Goal: Information Seeking & Learning: Learn about a topic

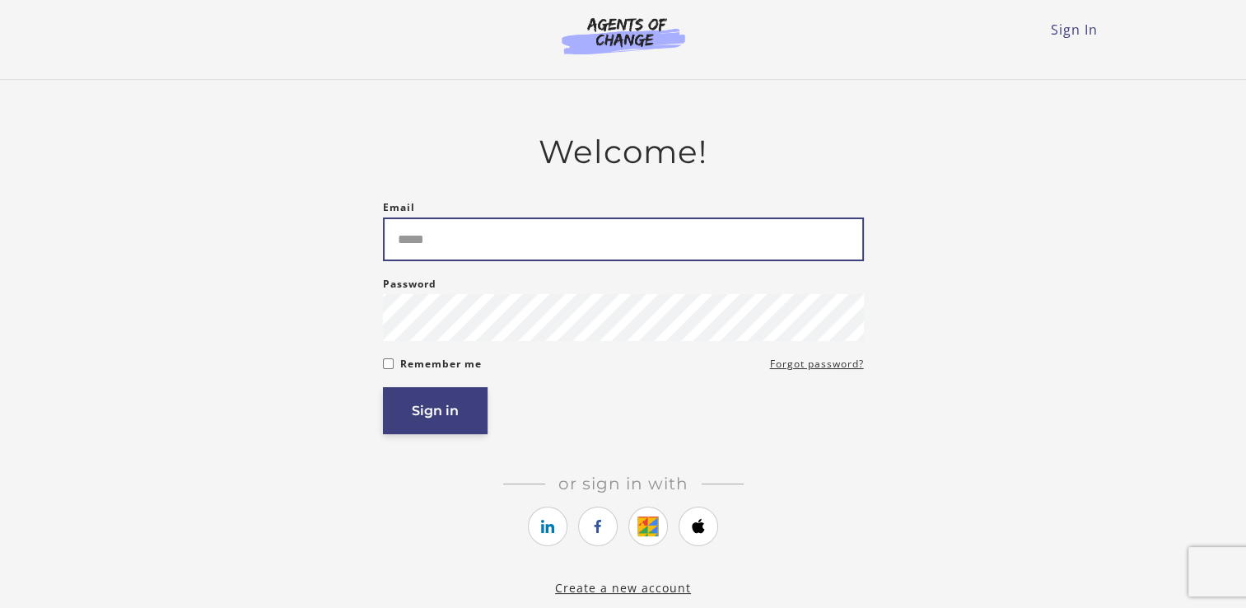
type input "**********"
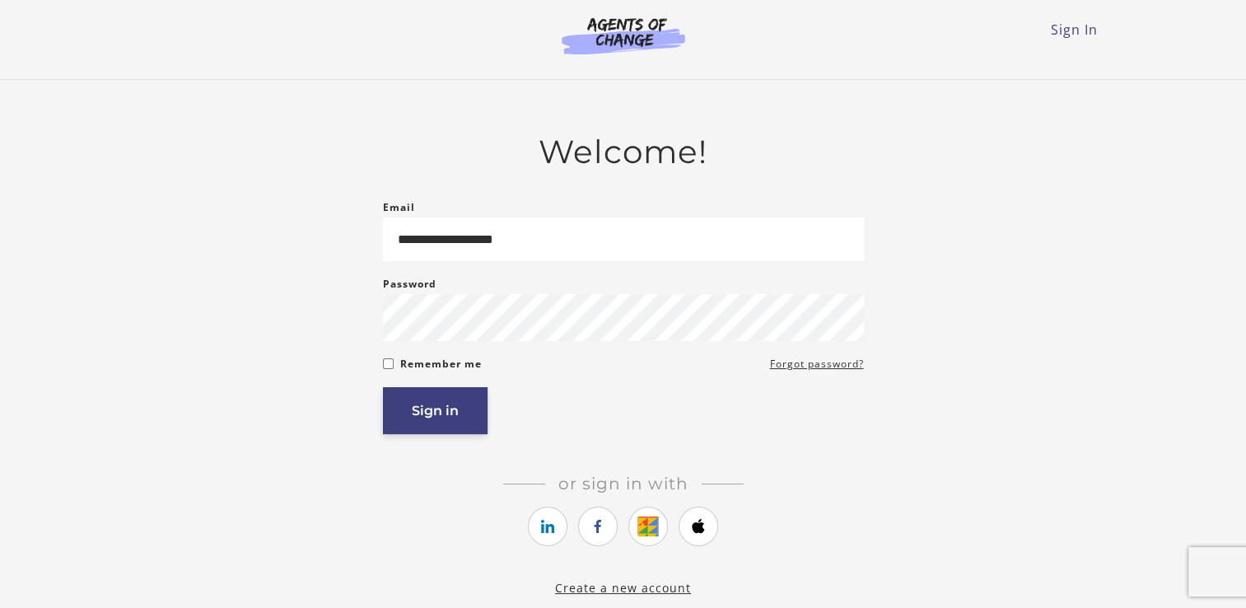
click at [471, 408] on button "Sign in" at bounding box center [435, 410] width 105 height 47
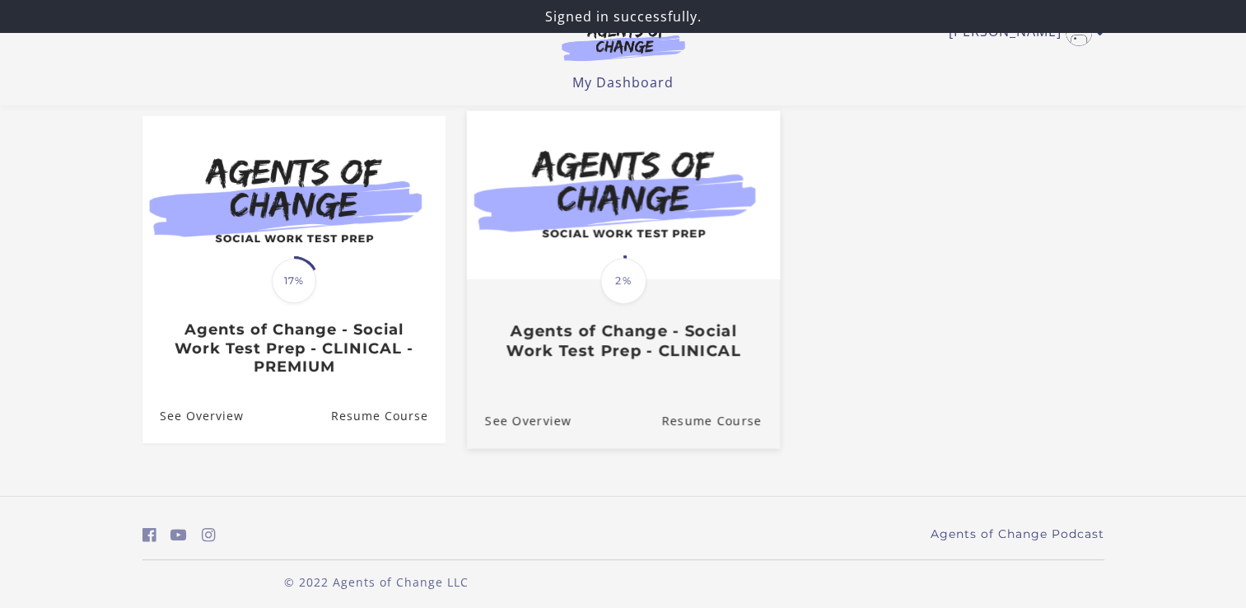
scroll to position [148, 0]
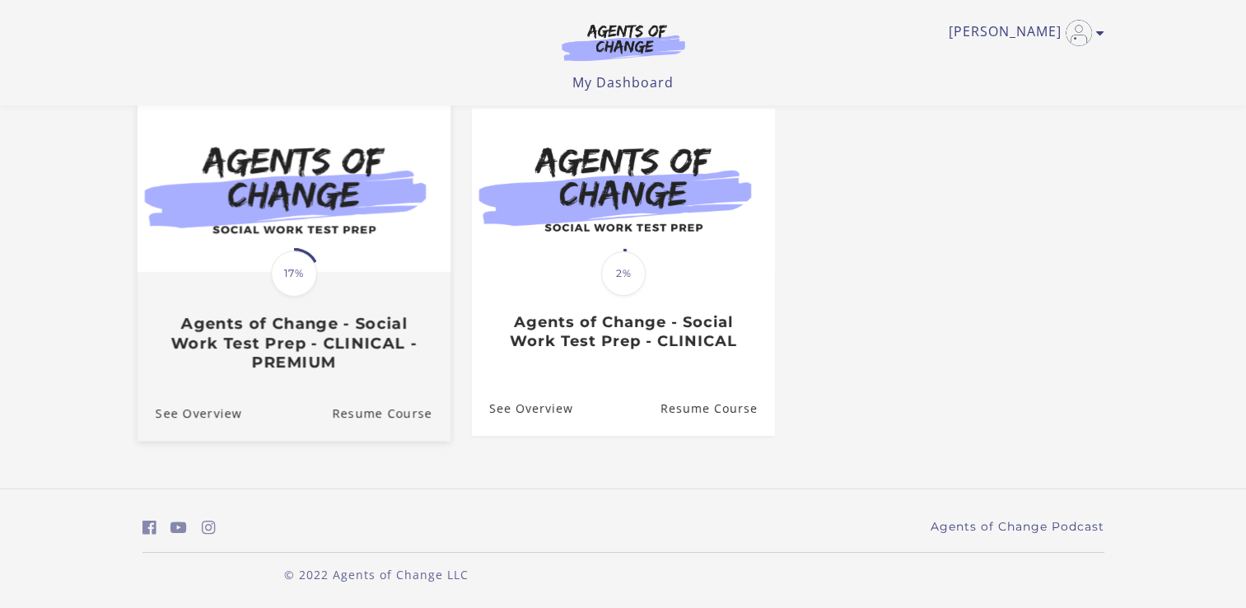
click at [309, 311] on div "Translation missing: en.liquid.partials.dashboard_course_card.progress_descript…" at bounding box center [293, 322] width 313 height 98
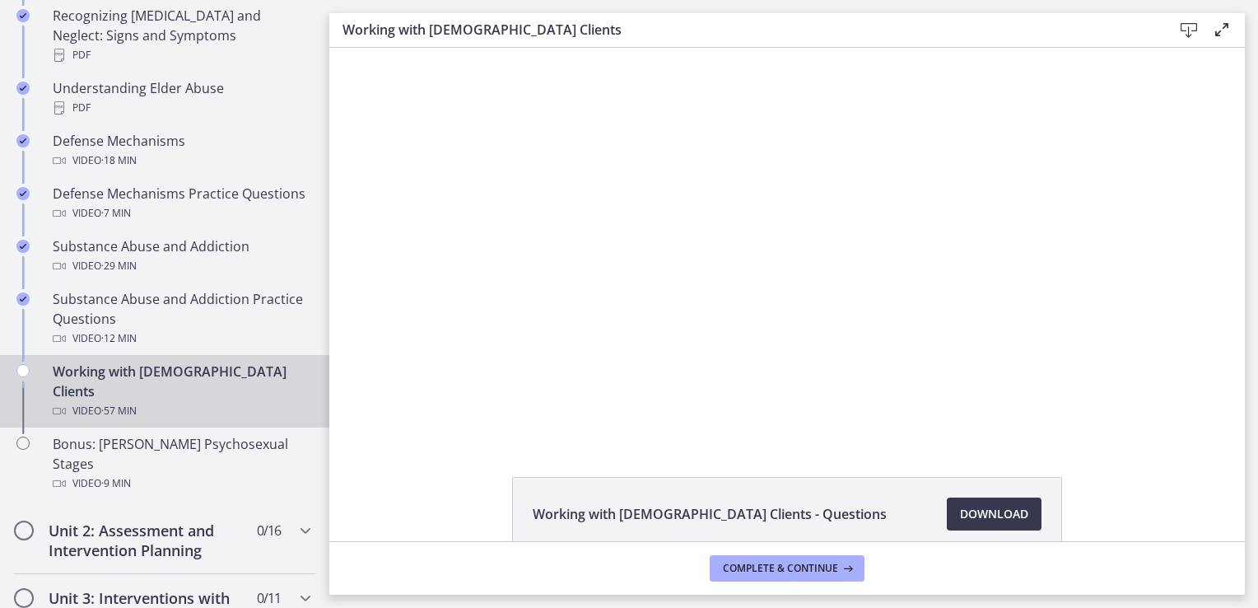
scroll to position [988, 0]
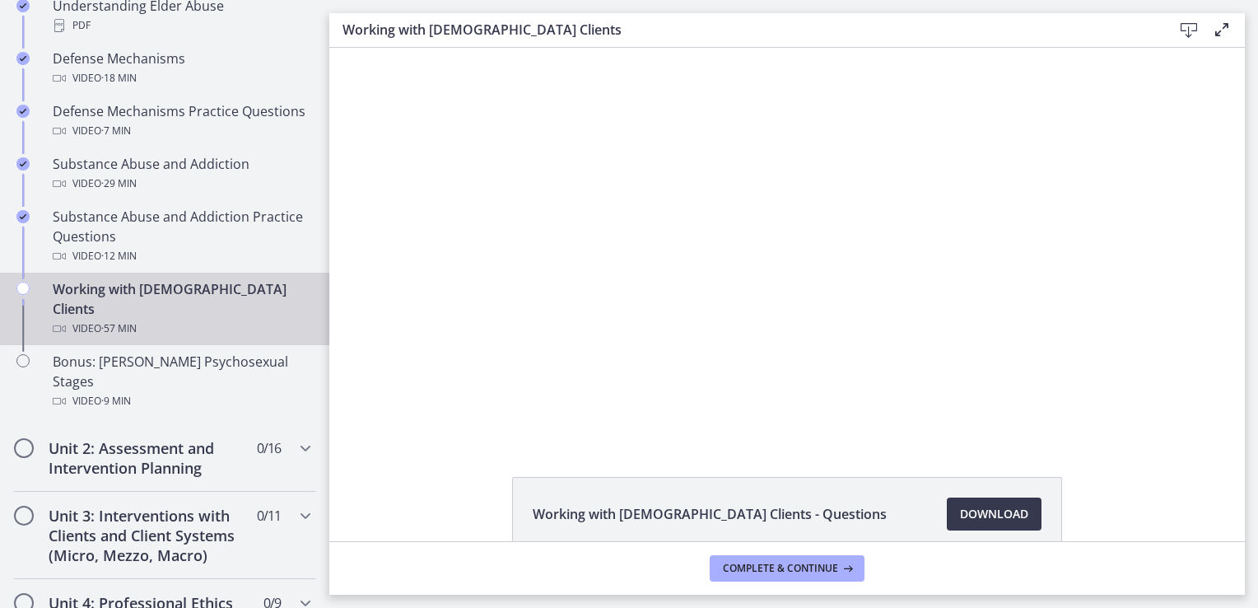
click at [501, 576] on footer "Complete & continue" at bounding box center [787, 568] width 916 height 54
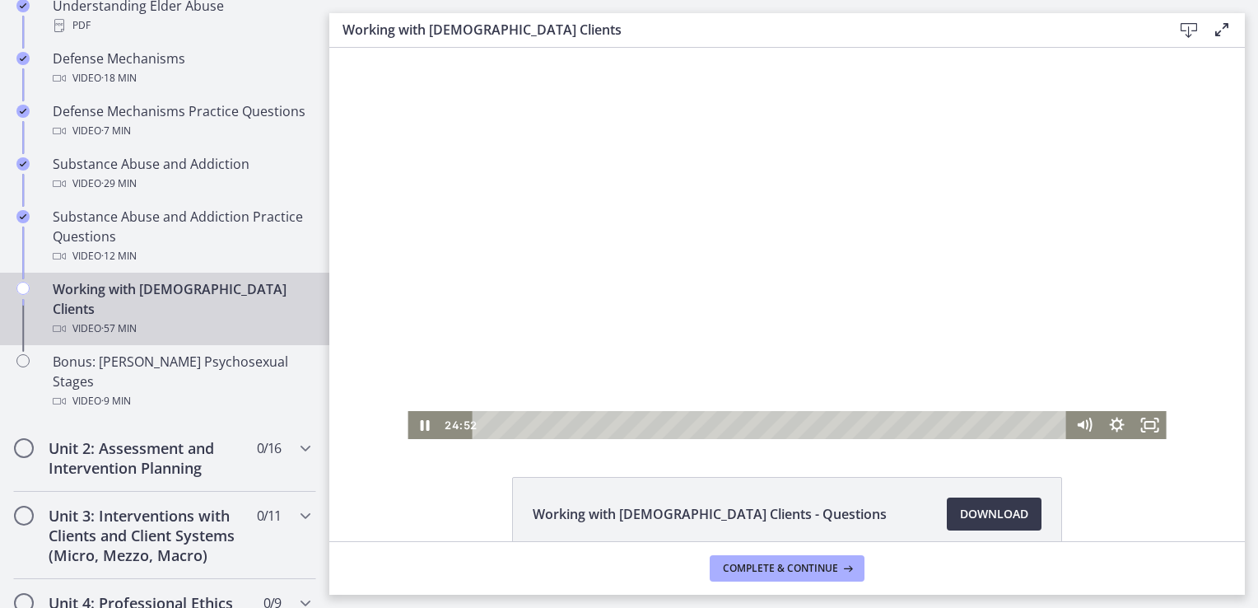
drag, startPoint x: 479, startPoint y: 423, endPoint x: 1061, endPoint y: 489, distance: 585.0
click at [731, 439] on html "Click for sound @keyframes VOLUME_SMALL_WAVE_FLASH { 0% { opacity: 0; } 33% { o…" at bounding box center [787, 243] width 916 height 391
drag, startPoint x: 732, startPoint y: 423, endPoint x: 837, endPoint y: 423, distance: 105.4
click at [838, 423] on div "Playbar" at bounding box center [842, 424] width 9 height 9
drag, startPoint x: 837, startPoint y: 423, endPoint x: 915, endPoint y: 427, distance: 77.5
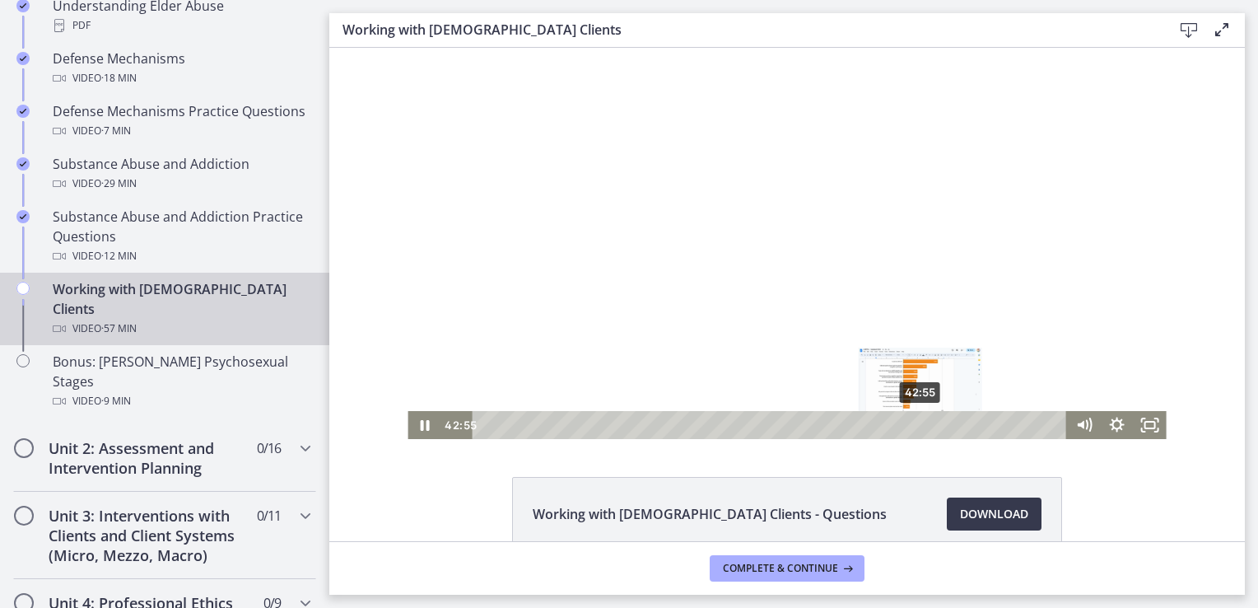
click at [916, 427] on div "Playbar" at bounding box center [920, 424] width 9 height 9
drag, startPoint x: 928, startPoint y: 427, endPoint x: 974, endPoint y: 428, distance: 46.1
click at [974, 428] on div "Playbar" at bounding box center [978, 424] width 9 height 9
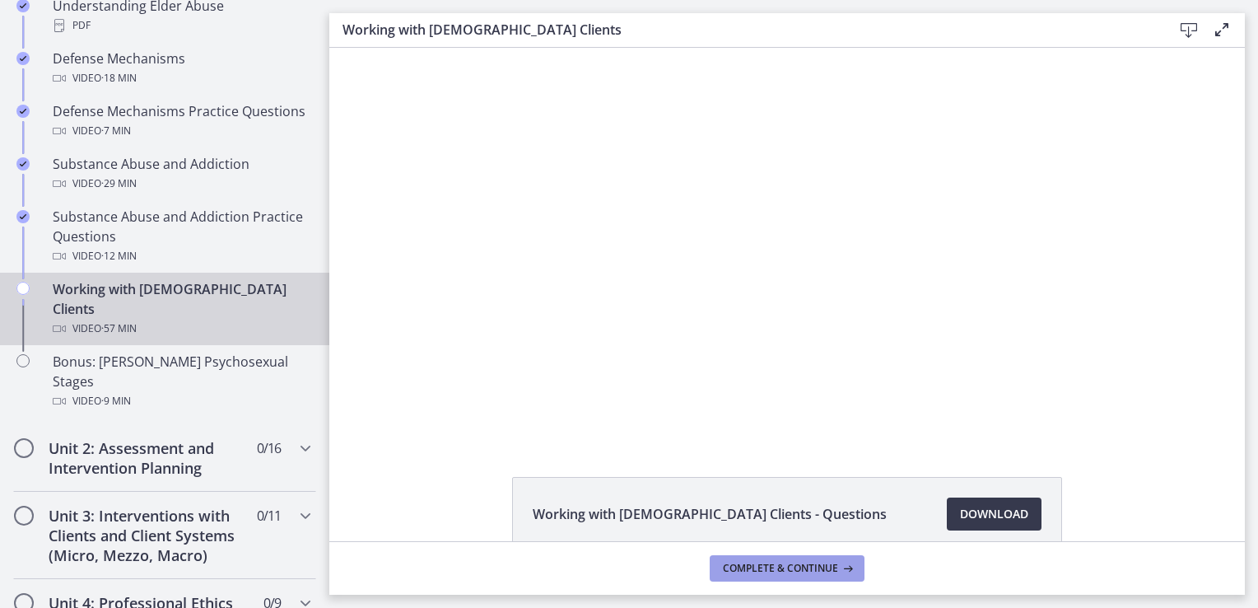
click at [817, 571] on span "Complete & continue" at bounding box center [780, 568] width 115 height 13
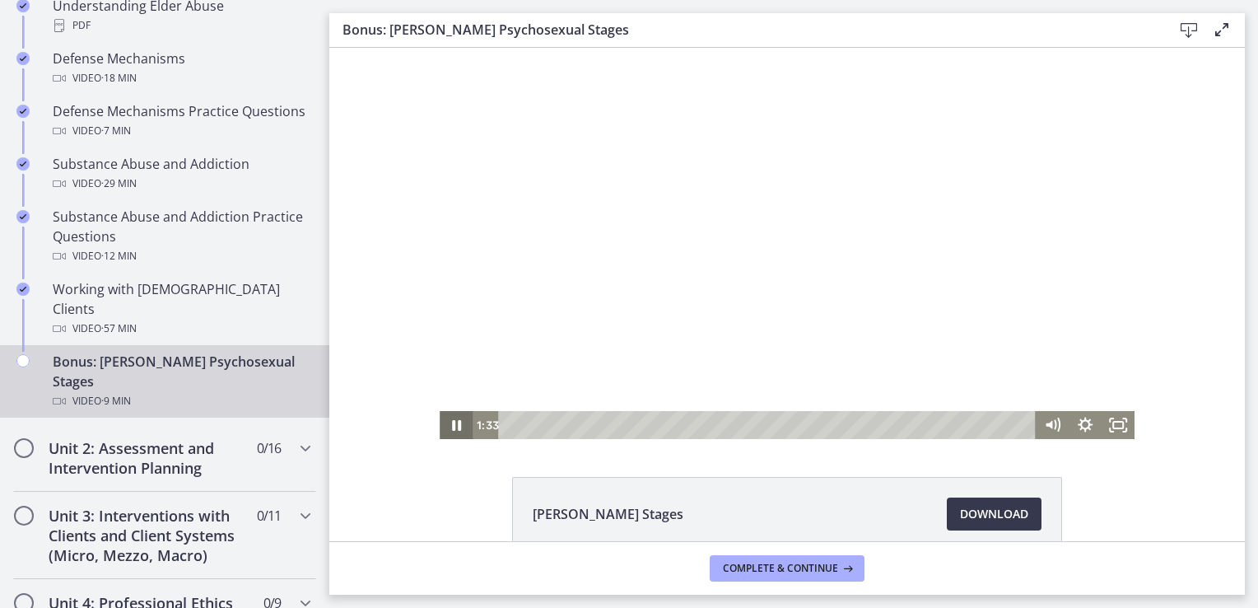
click at [450, 428] on icon "Pause" at bounding box center [456, 425] width 33 height 28
click at [453, 428] on icon "Play Video" at bounding box center [458, 425] width 10 height 14
click at [450, 428] on icon "Pause" at bounding box center [456, 425] width 40 height 34
click at [453, 428] on icon "Play Video" at bounding box center [457, 425] width 8 height 12
click at [442, 427] on icon "Pause" at bounding box center [456, 425] width 33 height 28
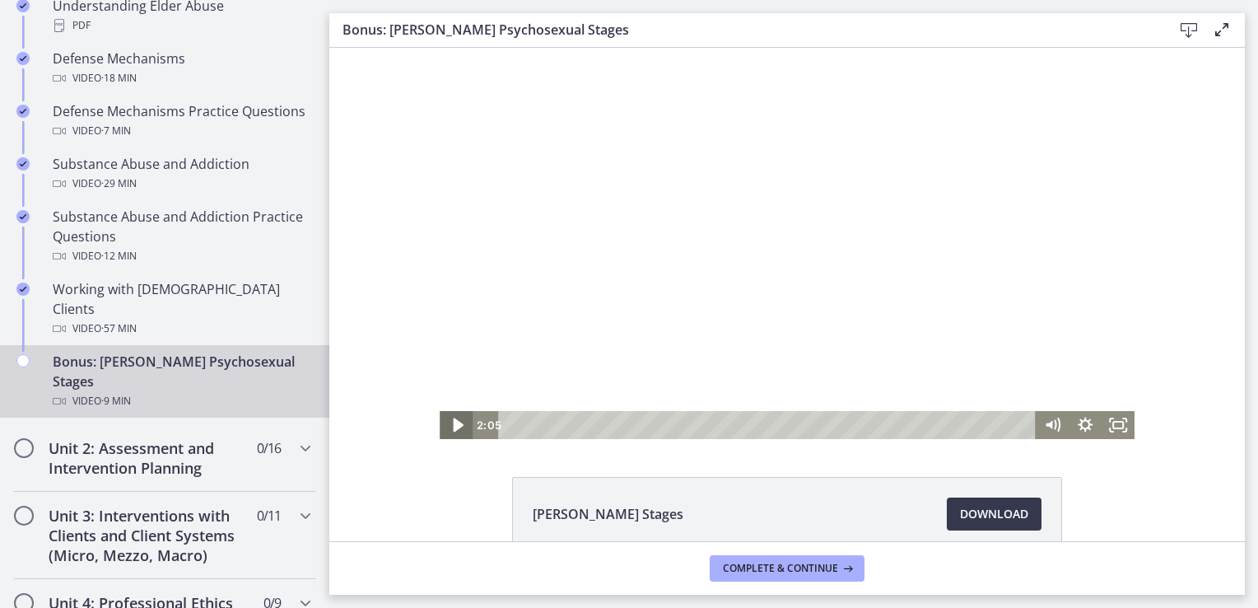
click at [453, 423] on icon "Play Video" at bounding box center [458, 425] width 10 height 14
click at [444, 419] on icon "Pause" at bounding box center [456, 425] width 33 height 28
click at [449, 419] on icon "Play Video" at bounding box center [457, 425] width 33 height 28
click at [451, 422] on icon "Pause" at bounding box center [456, 425] width 40 height 34
click at [445, 421] on icon "Play Video" at bounding box center [457, 425] width 33 height 28
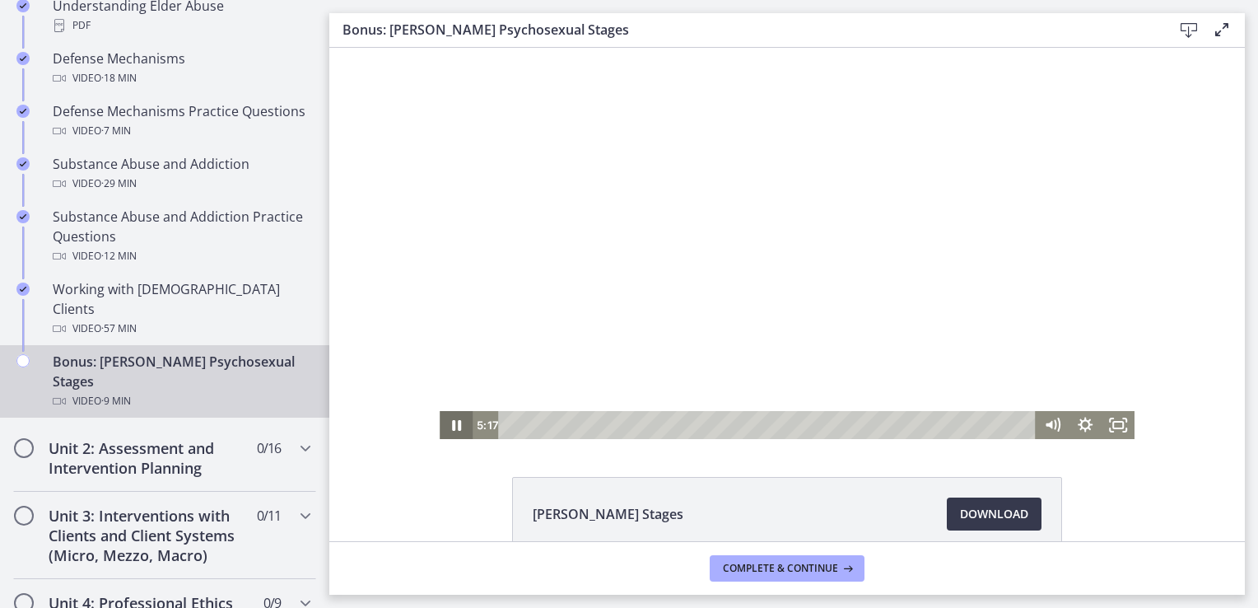
click at [452, 427] on icon "Pause" at bounding box center [456, 425] width 9 height 11
click at [455, 422] on icon "Play Video" at bounding box center [457, 425] width 33 height 28
click at [455, 422] on icon "Pause" at bounding box center [456, 425] width 33 height 28
click at [455, 422] on icon "Play Video" at bounding box center [458, 425] width 40 height 34
click at [455, 427] on icon "Pause" at bounding box center [456, 425] width 9 height 11
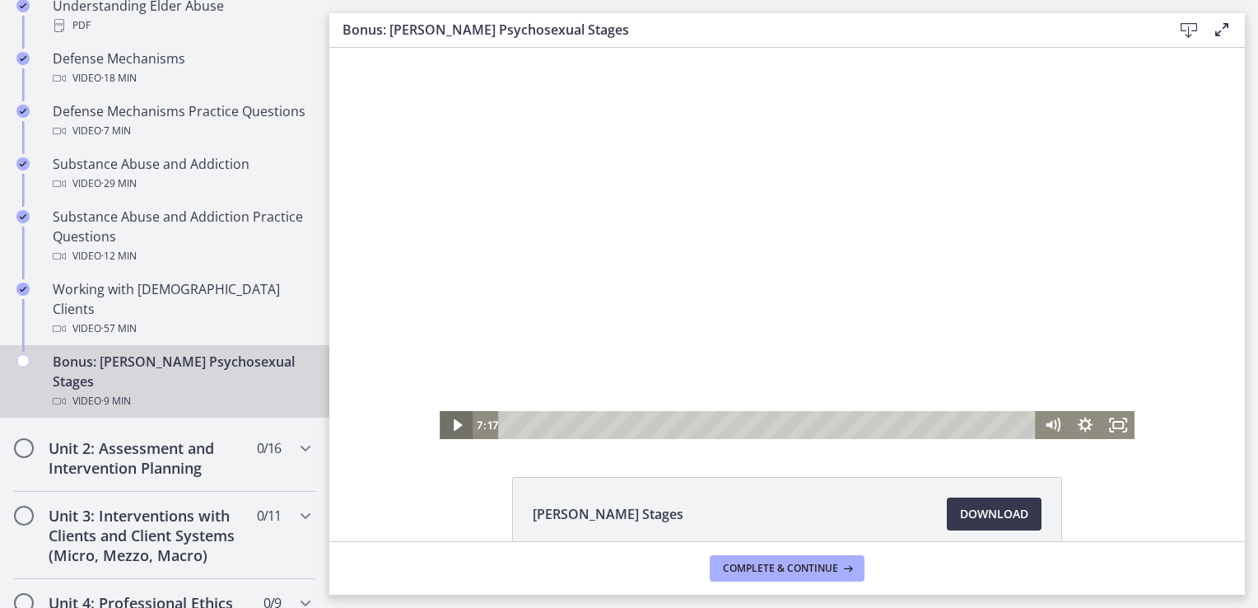
click at [453, 423] on icon "Play Video" at bounding box center [457, 425] width 8 height 12
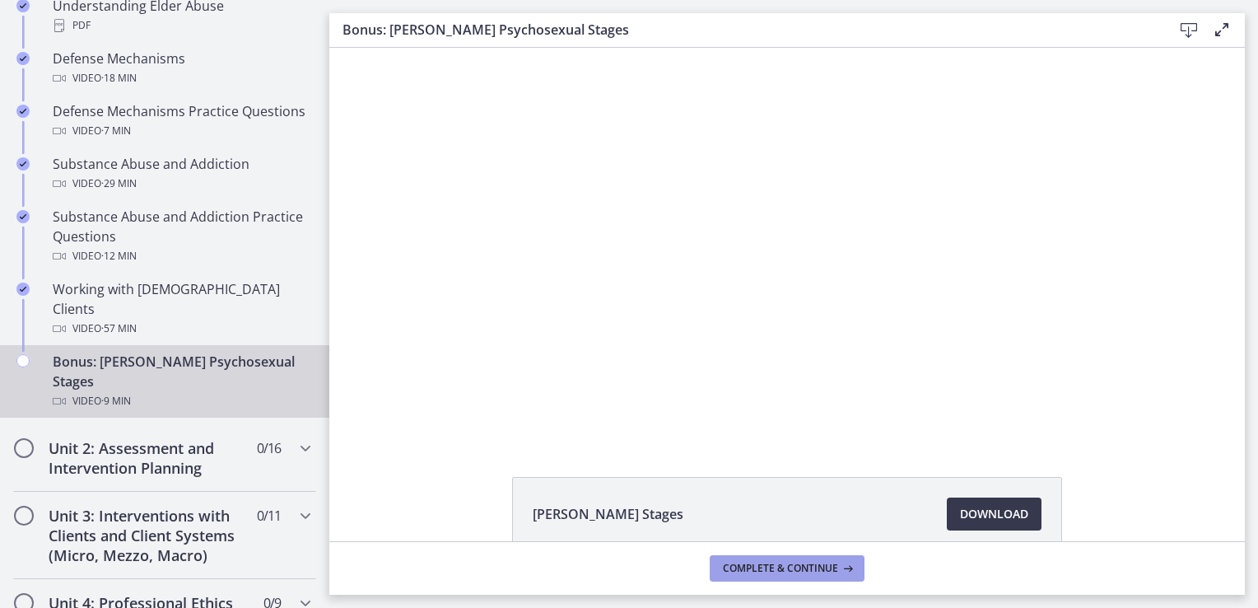
click at [787, 570] on span "Complete & continue" at bounding box center [780, 568] width 115 height 13
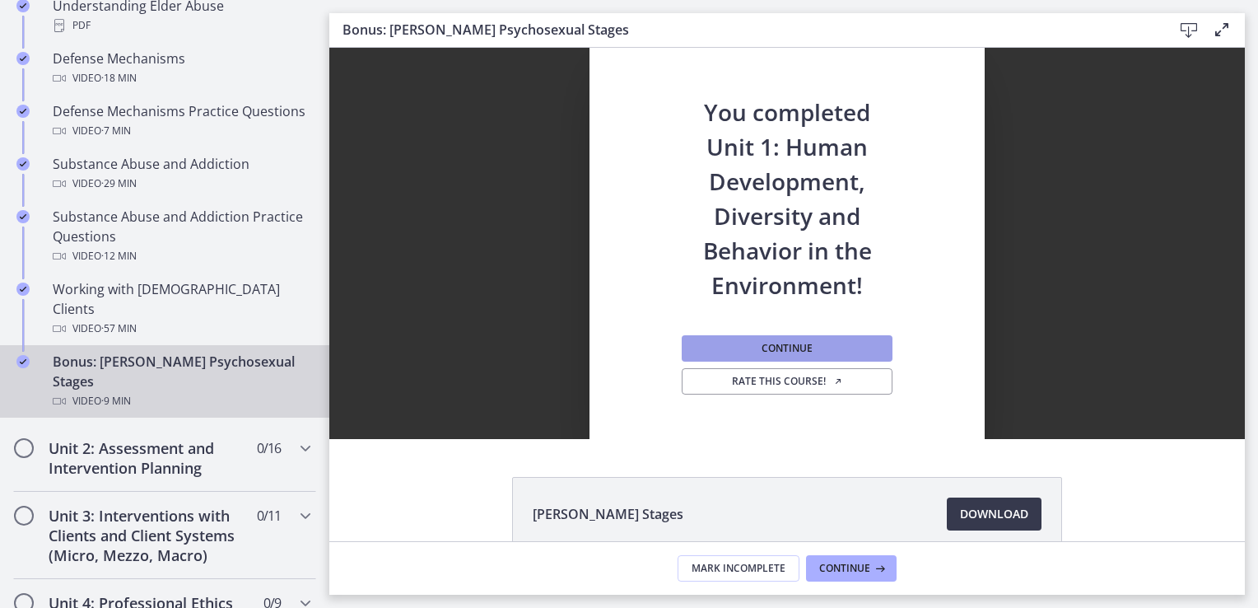
click at [777, 347] on span "Continue" at bounding box center [787, 348] width 51 height 13
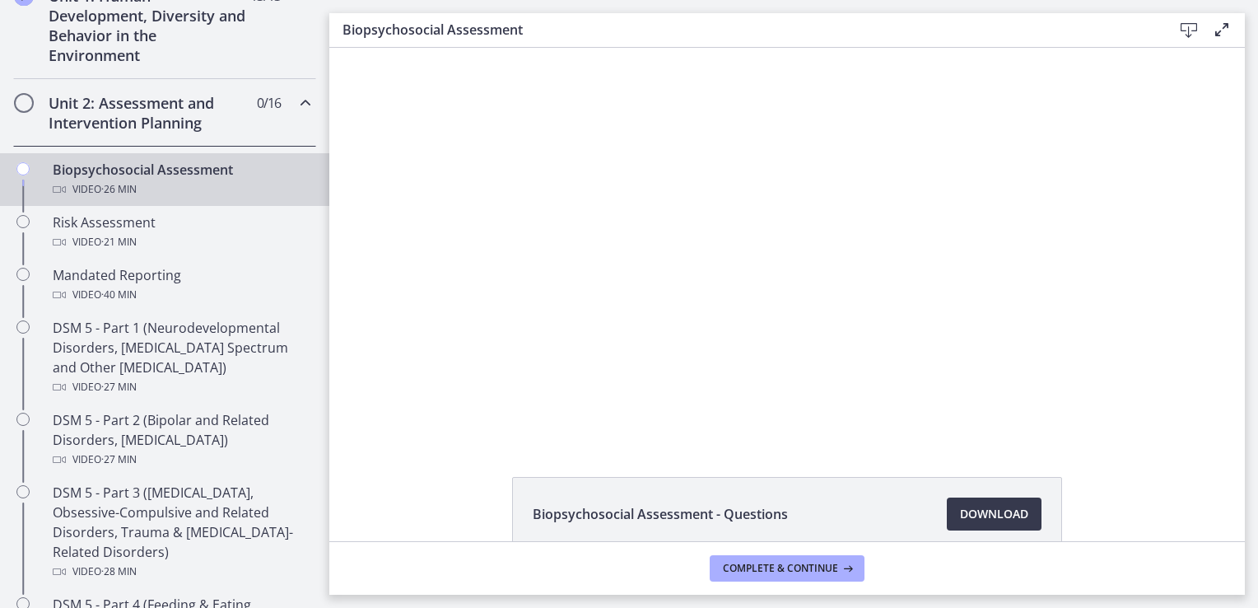
scroll to position [494, 0]
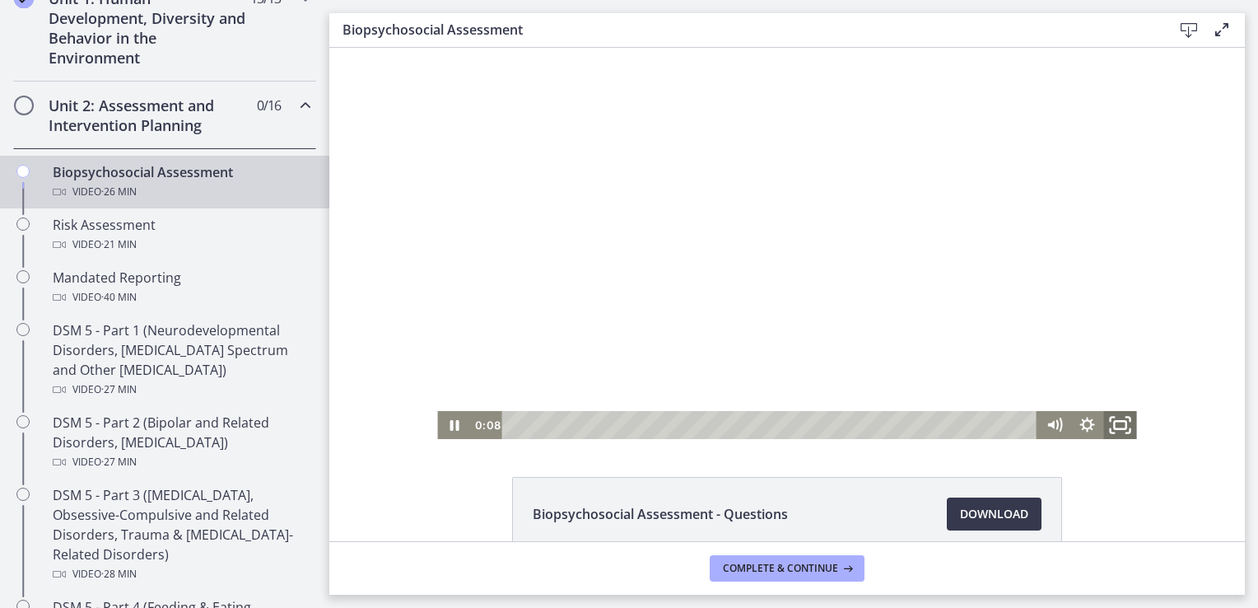
click at [1111, 422] on icon "Fullscreen" at bounding box center [1121, 425] width 40 height 34
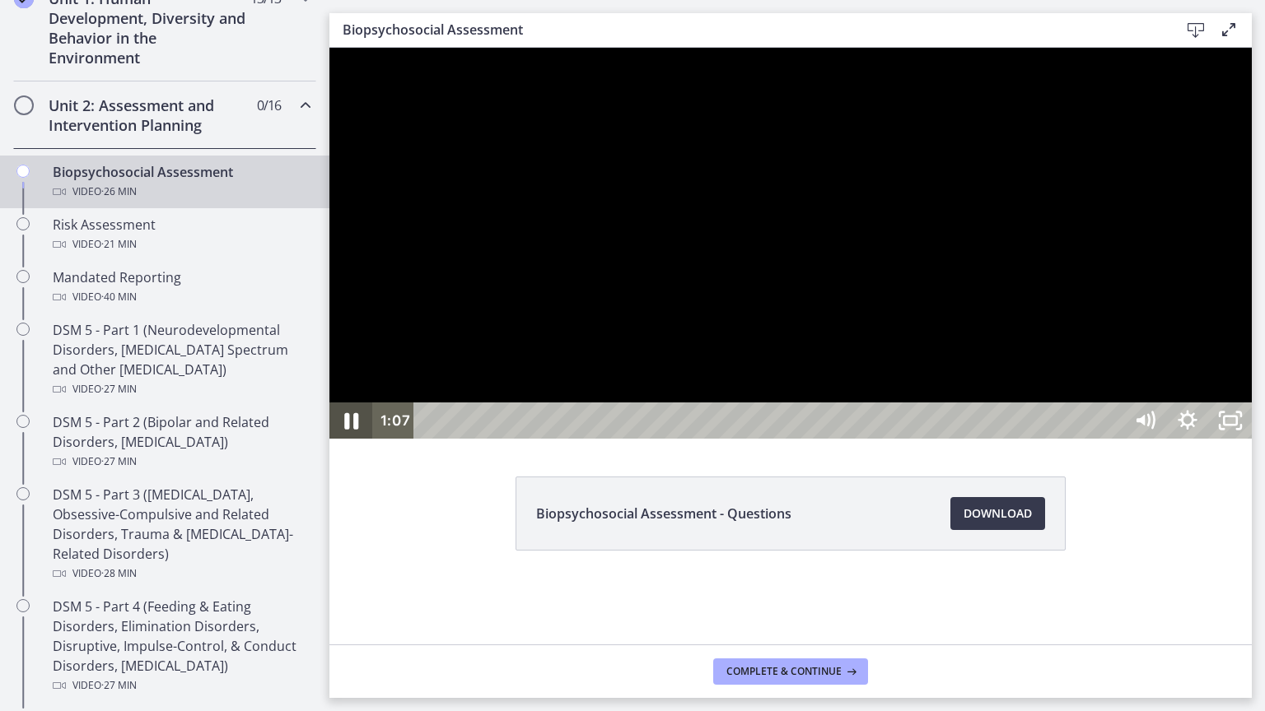
click at [349, 430] on icon "Pause" at bounding box center [351, 421] width 14 height 16
click at [354, 443] on icon "Play Video" at bounding box center [352, 421] width 51 height 44
click at [350, 439] on icon "Pause" at bounding box center [350, 421] width 43 height 36
click at [352, 430] on icon "Play Video" at bounding box center [353, 421] width 13 height 18
click at [353, 430] on icon "Pause" at bounding box center [351, 421] width 14 height 16
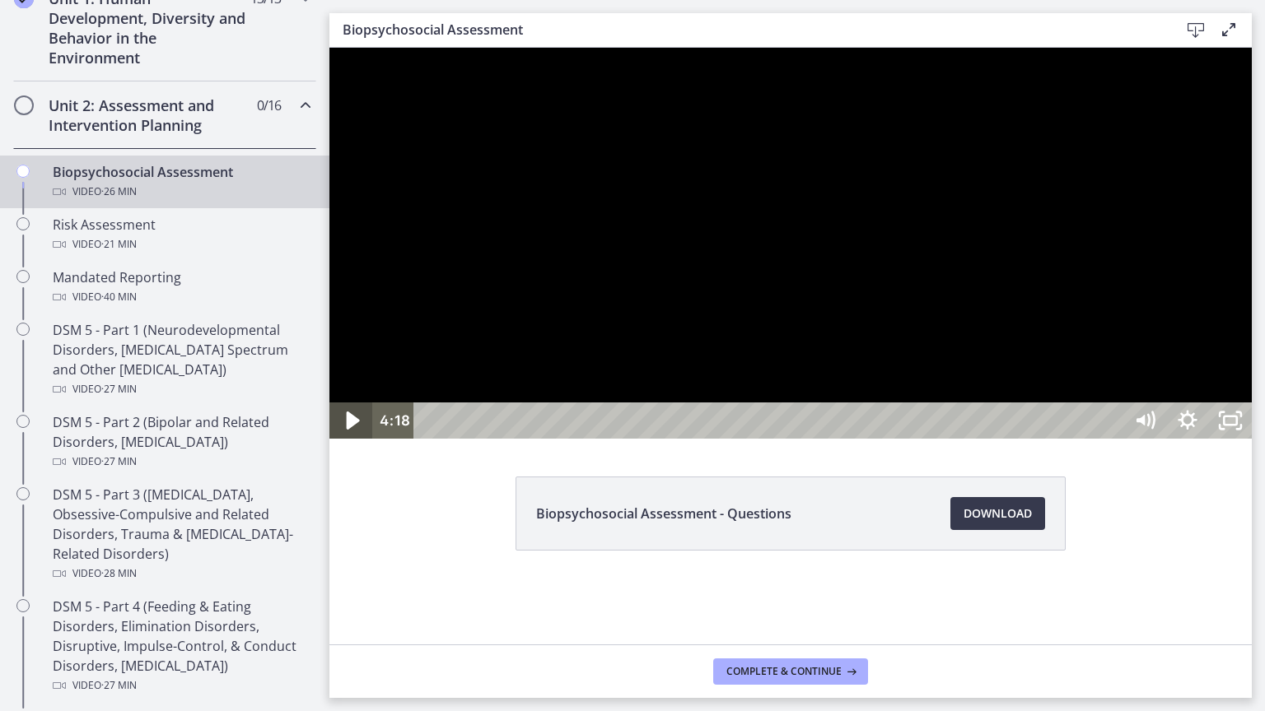
click at [349, 430] on icon "Play Video" at bounding box center [353, 421] width 13 height 18
click at [353, 430] on icon "Pause" at bounding box center [351, 421] width 14 height 16
click at [352, 430] on icon "Play Video" at bounding box center [353, 421] width 13 height 18
click at [352, 443] on icon "Pause" at bounding box center [350, 421] width 51 height 44
click at [355, 430] on icon "Play Video" at bounding box center [353, 421] width 13 height 18
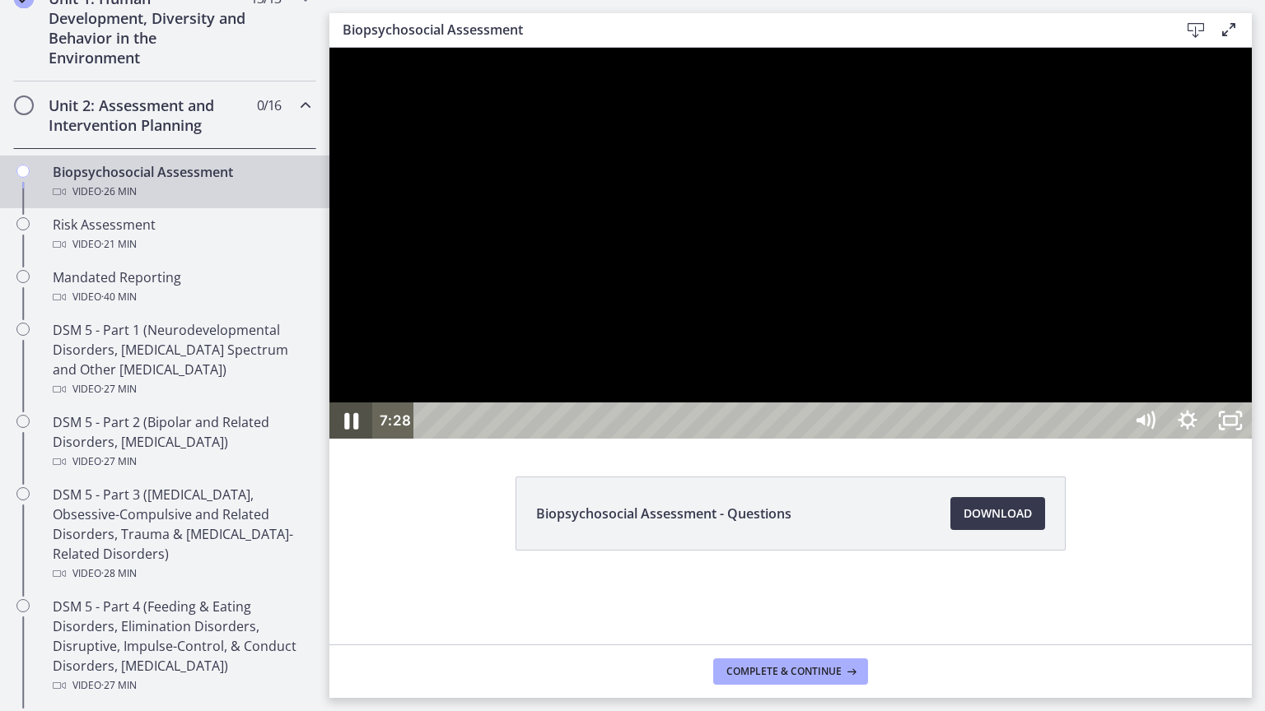
click at [347, 443] on icon "Pause" at bounding box center [350, 421] width 51 height 44
click at [356, 428] on icon "Play Video" at bounding box center [352, 420] width 11 height 15
click at [347, 430] on icon "Pause" at bounding box center [351, 421] width 14 height 16
click at [347, 428] on icon "Play Video" at bounding box center [352, 420] width 11 height 15
click at [344, 439] on icon "Pause" at bounding box center [350, 421] width 43 height 36
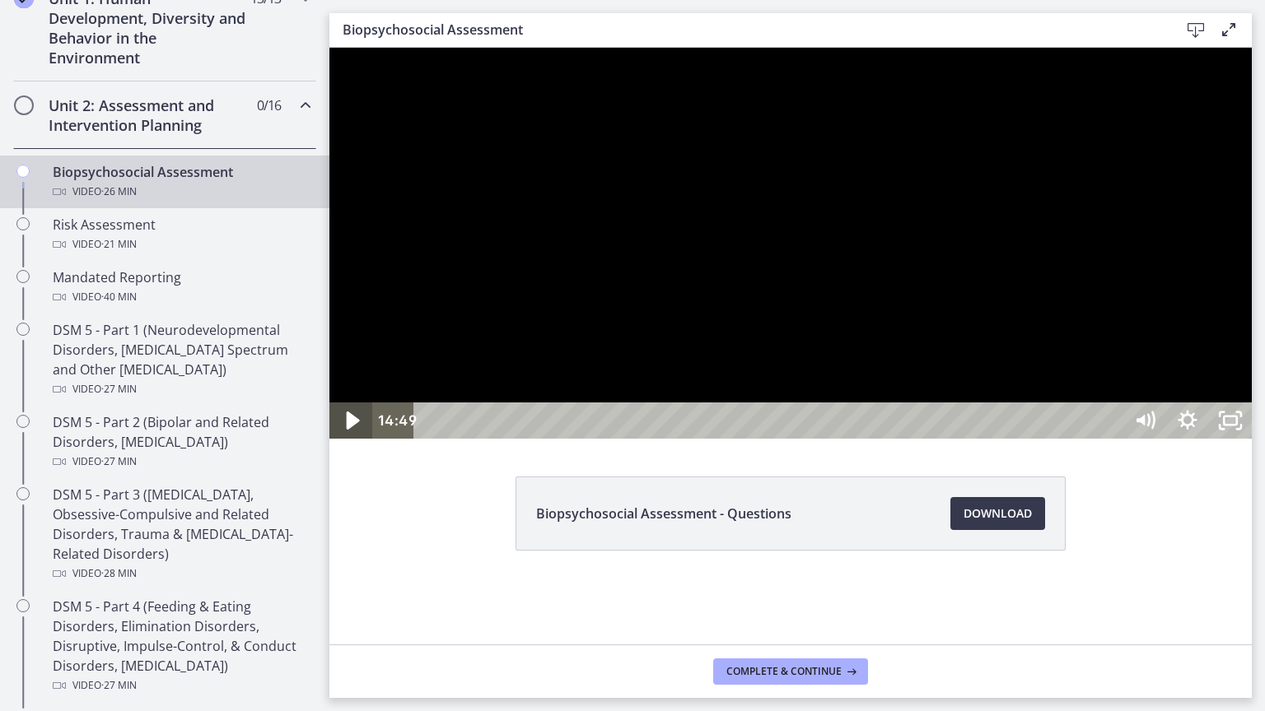
click at [344, 443] on icon "Play Video" at bounding box center [352, 421] width 51 height 44
click at [344, 443] on icon "Pause" at bounding box center [350, 421] width 51 height 44
click at [344, 443] on icon "Play Video" at bounding box center [352, 421] width 51 height 44
click at [719, 67] on div at bounding box center [790, 243] width 922 height 391
click at [718, 68] on div at bounding box center [790, 243] width 922 height 391
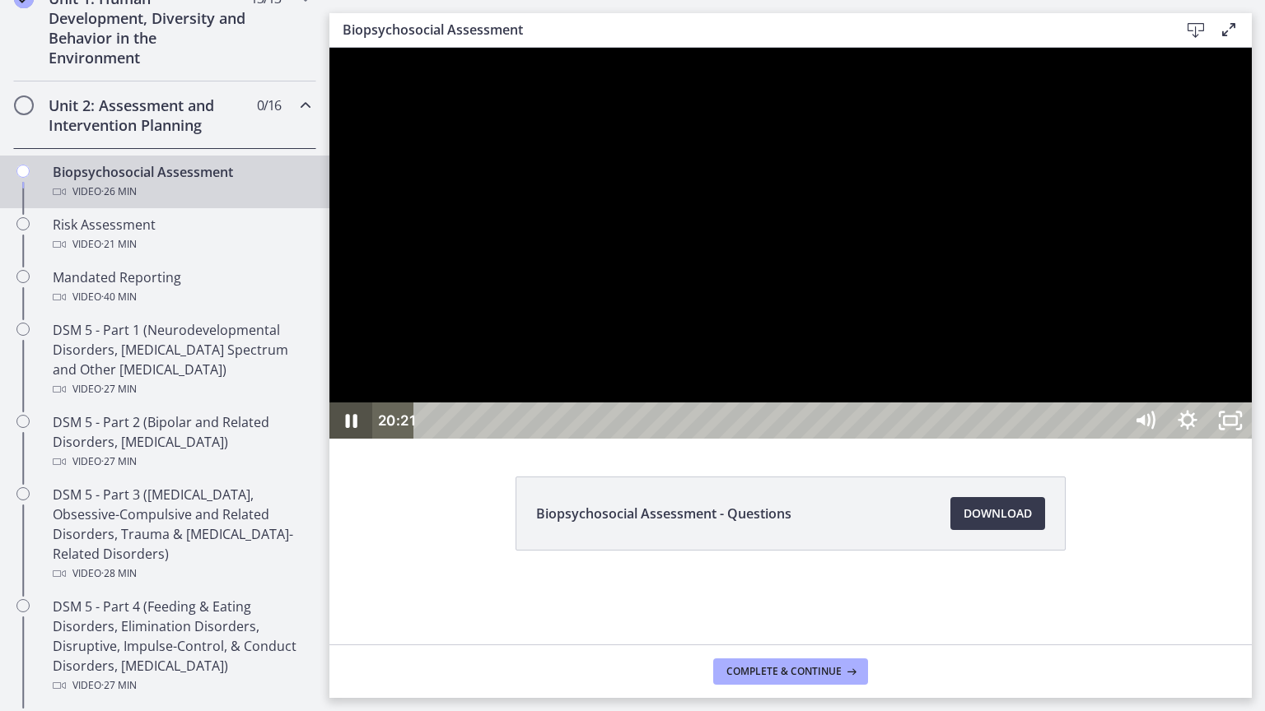
click at [342, 439] on icon "Pause" at bounding box center [350, 421] width 43 height 36
click at [342, 443] on icon "Play Video" at bounding box center [352, 421] width 51 height 44
click at [342, 443] on icon "Pause" at bounding box center [350, 421] width 51 height 44
click at [342, 443] on icon "Play Video" at bounding box center [352, 421] width 51 height 44
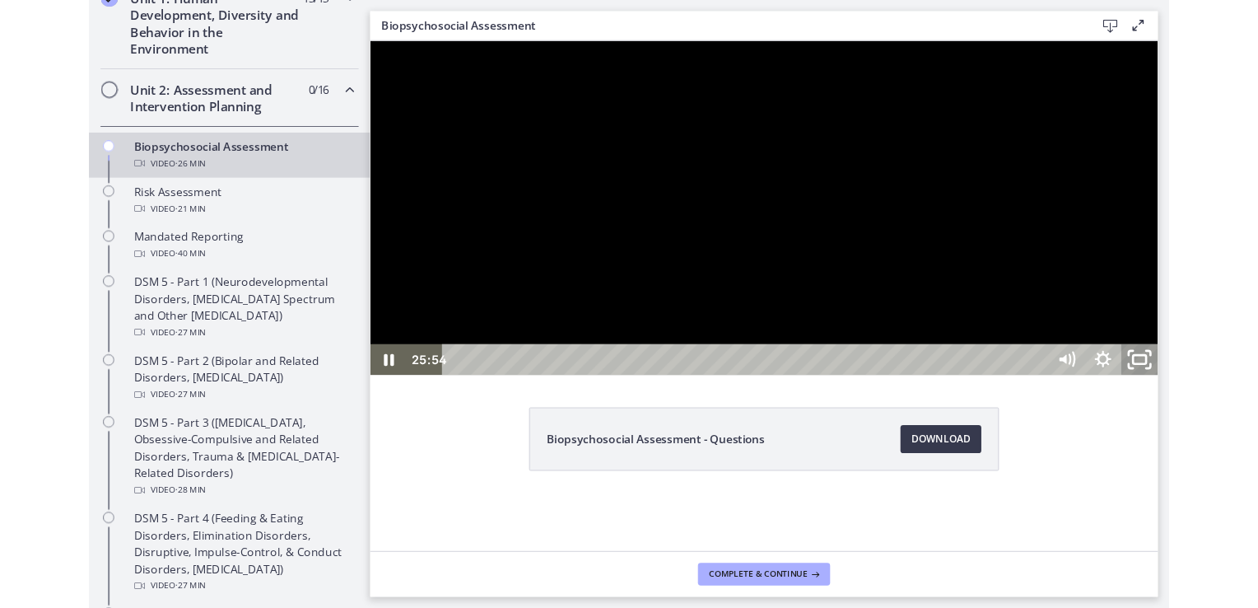
click at [1257, 436] on icon "Unfullscreen" at bounding box center [1270, 414] width 51 height 44
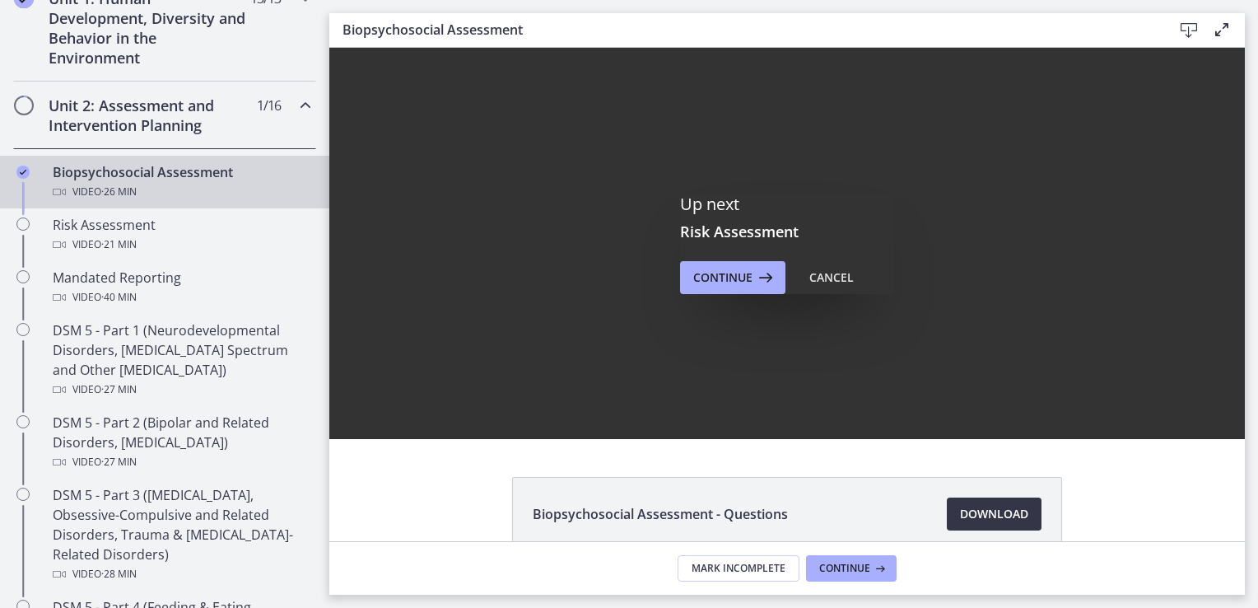
scroll to position [0, 0]
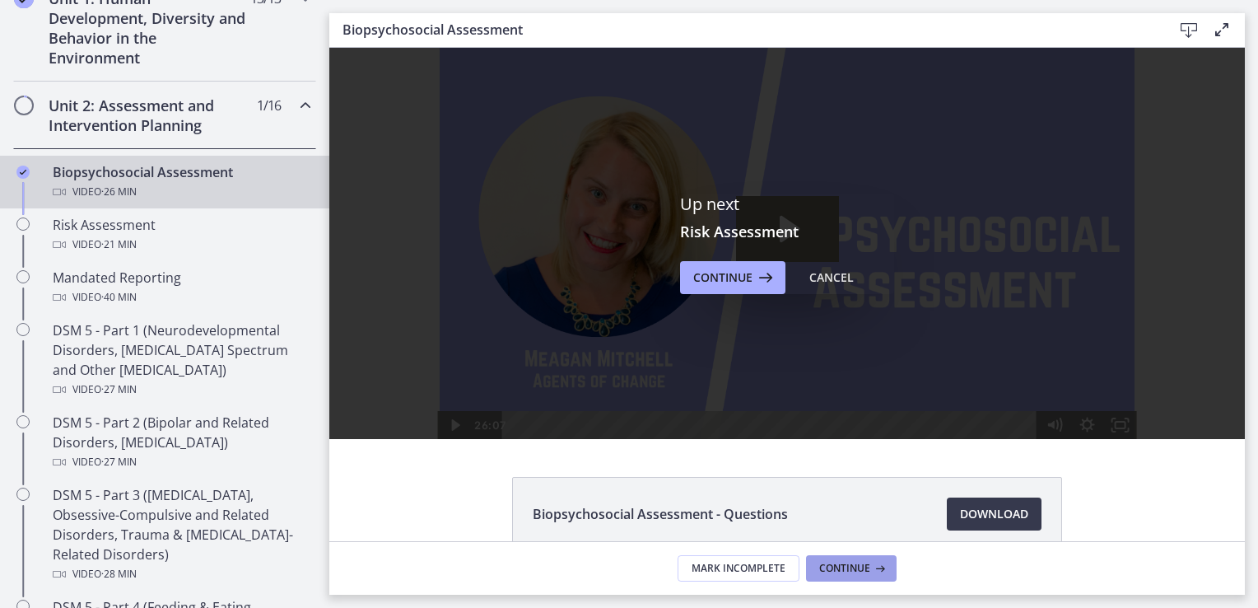
click at [846, 571] on span "Continue" at bounding box center [844, 568] width 51 height 13
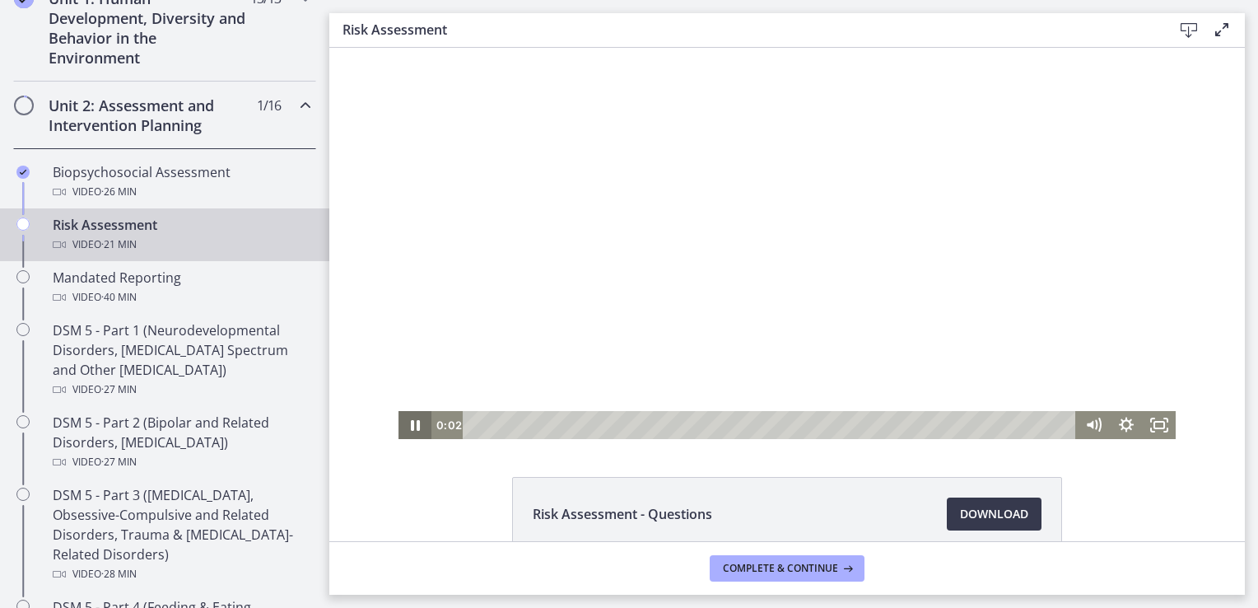
click at [411, 425] on icon "Pause" at bounding box center [415, 425] width 9 height 11
